Goal: Task Accomplishment & Management: Use online tool/utility

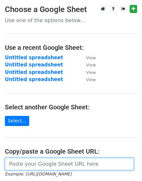
click at [43, 166] on input "url" at bounding box center [69, 164] width 129 height 12
paste input "[URL][DOMAIN_NAME]"
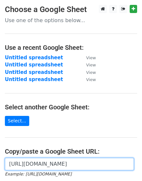
scroll to position [0, 144]
type input "[URL][DOMAIN_NAME]"
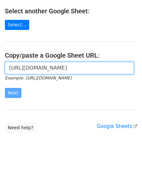
scroll to position [100, 0]
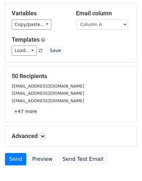
scroll to position [98, 0]
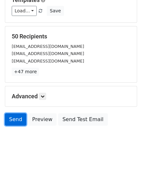
click at [17, 121] on link "Send" at bounding box center [16, 119] width 22 height 12
